Goal: Download file/media

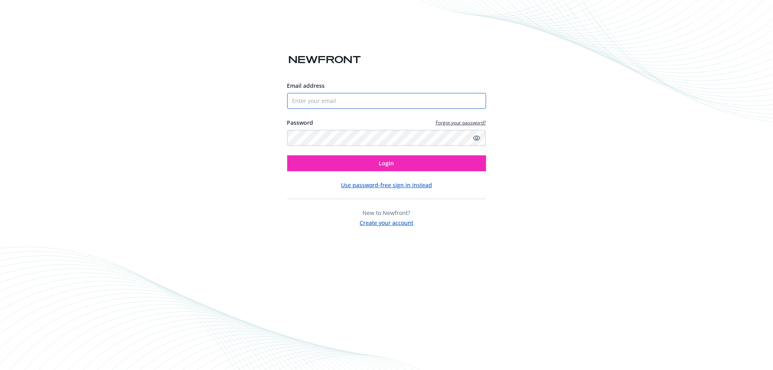
click at [314, 103] on input "Email address" at bounding box center [386, 101] width 199 height 16
type input "[EMAIL_ADDRESS][DOMAIN_NAME]"
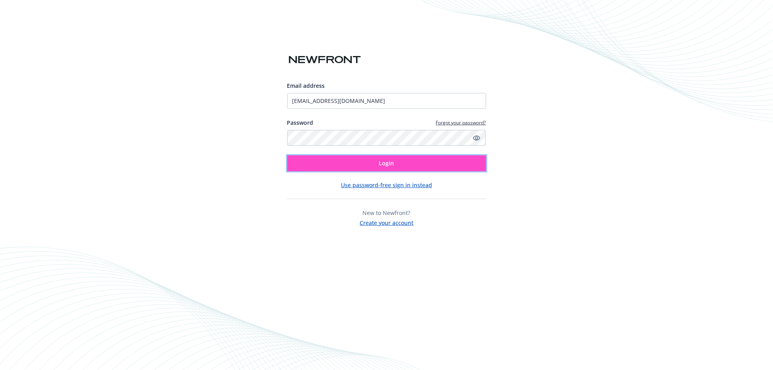
click at [353, 164] on button "Login" at bounding box center [386, 164] width 199 height 16
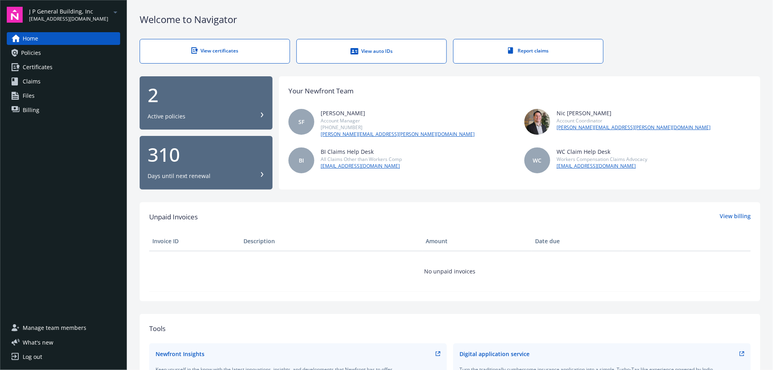
click at [41, 59] on div "Home Policies Certificates Claims Files Billing" at bounding box center [63, 74] width 113 height 84
click at [46, 65] on span "Certificates" at bounding box center [38, 67] width 30 height 13
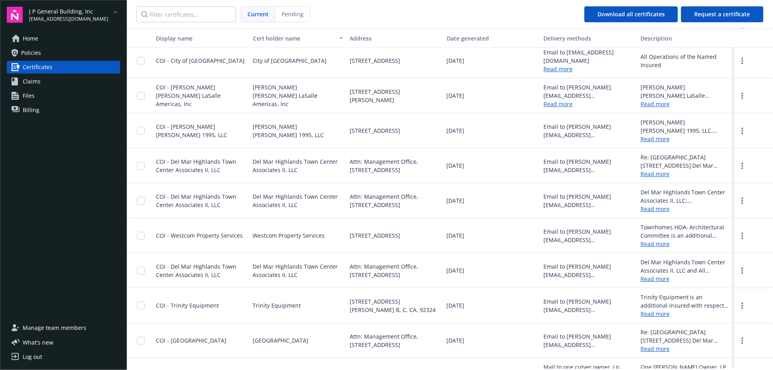
scroll to position [1234, 0]
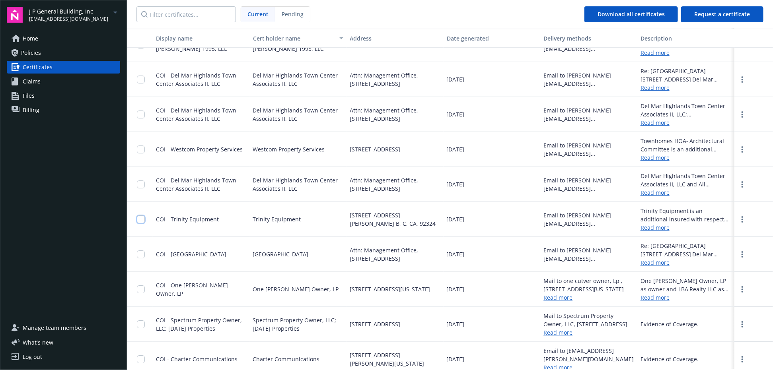
click at [141, 218] on input "checkbox" at bounding box center [141, 220] width 8 height 8
click at [335, 351] on button "Download certificates" at bounding box center [368, 353] width 86 height 16
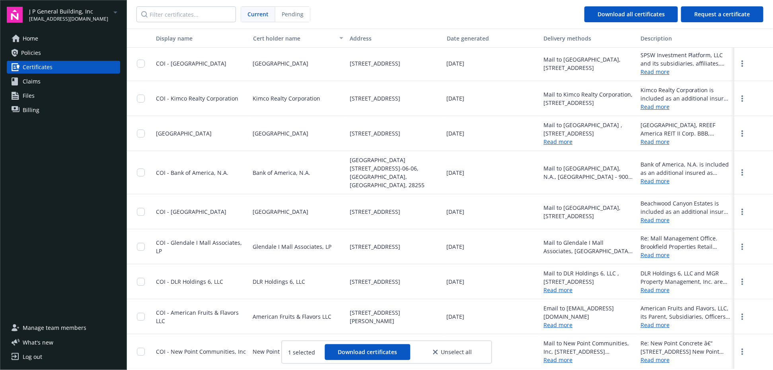
scroll to position [0, 0]
click at [742, 62] on circle "more" at bounding box center [743, 63] width 2 height 2
click at [712, 85] on link "Download" at bounding box center [721, 82] width 52 height 16
